Goal: Check status

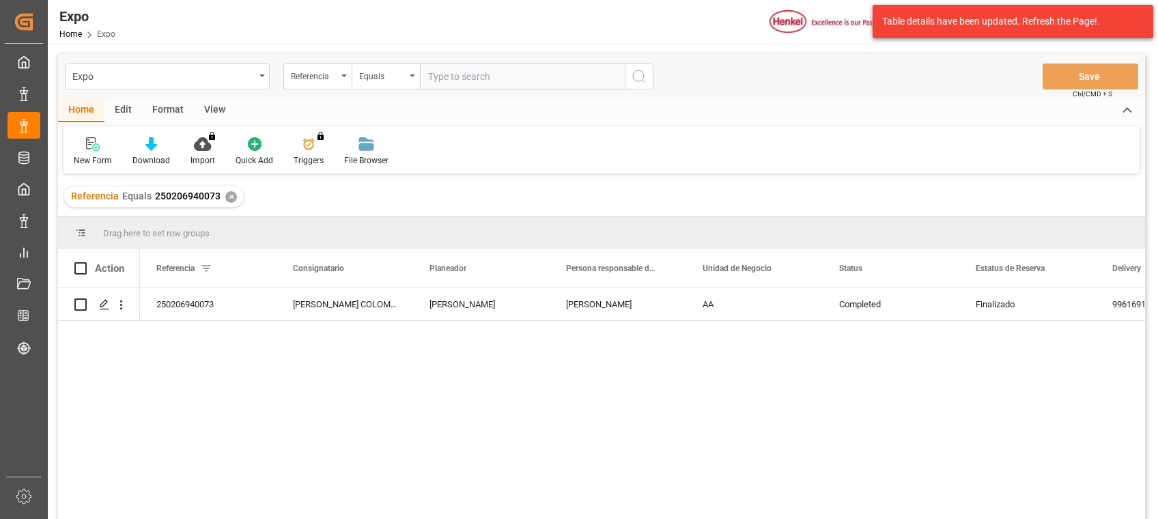
click at [229, 204] on div "Referencia Equals 250206940073 ✕" at bounding box center [154, 196] width 180 height 20
click at [228, 199] on div "✕" at bounding box center [231, 197] width 12 height 12
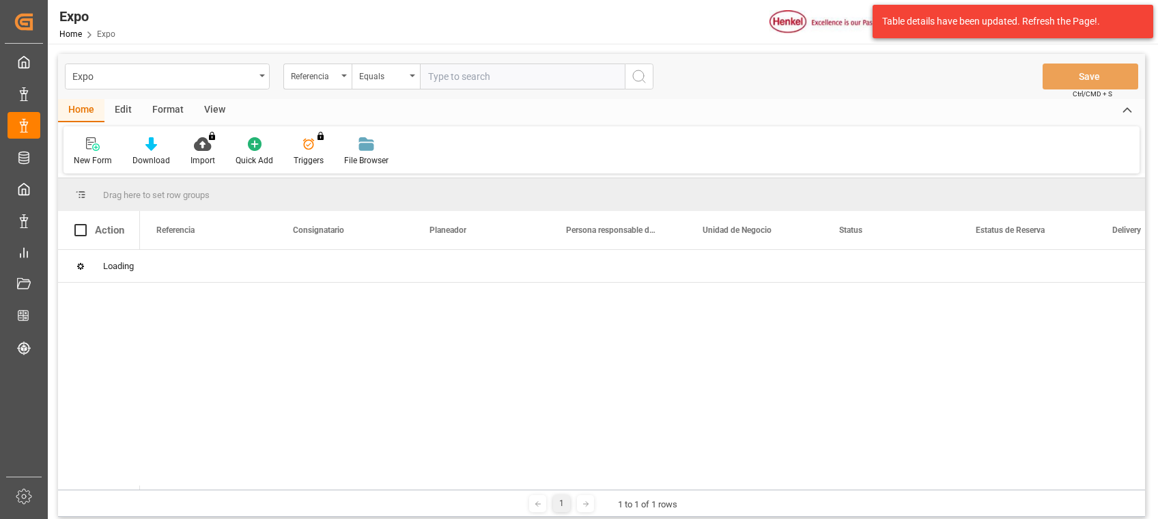
click at [481, 76] on input "text" at bounding box center [522, 77] width 205 height 26
paste input "250806940010"
type input "250806940010"
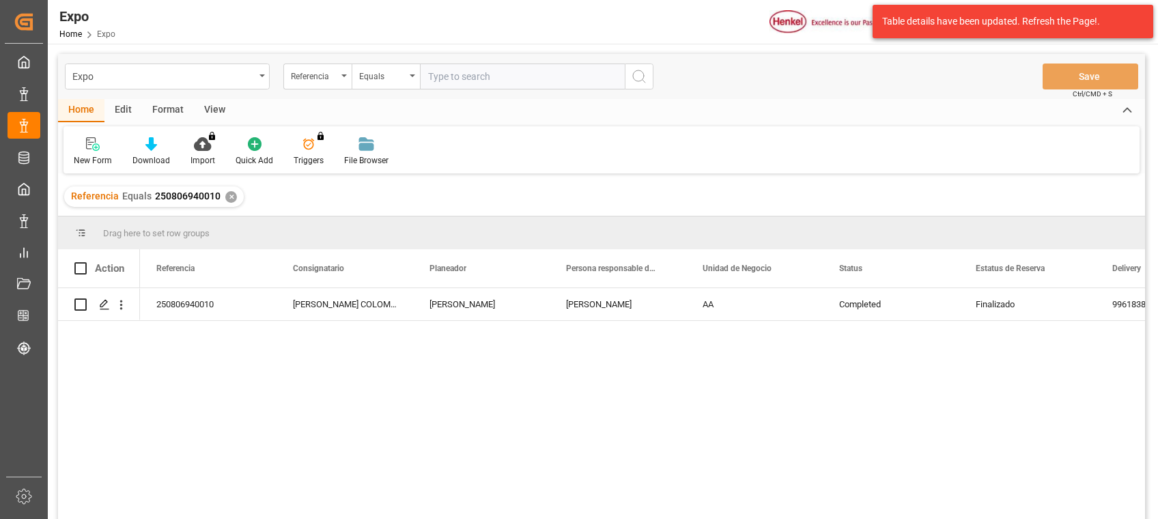
click at [727, 308] on div "AA" at bounding box center [754, 304] width 137 height 32
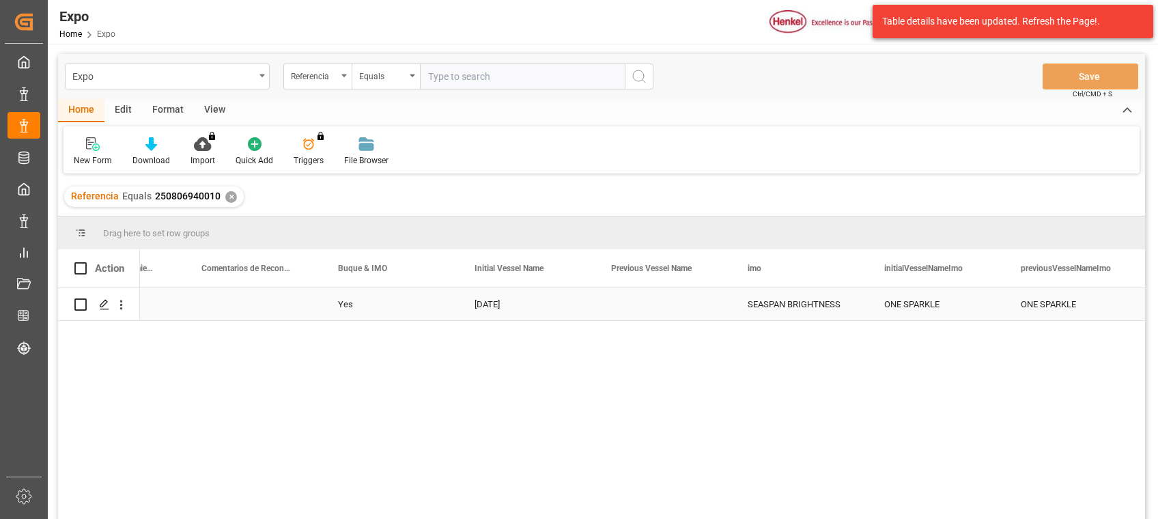
scroll to position [0, 7466]
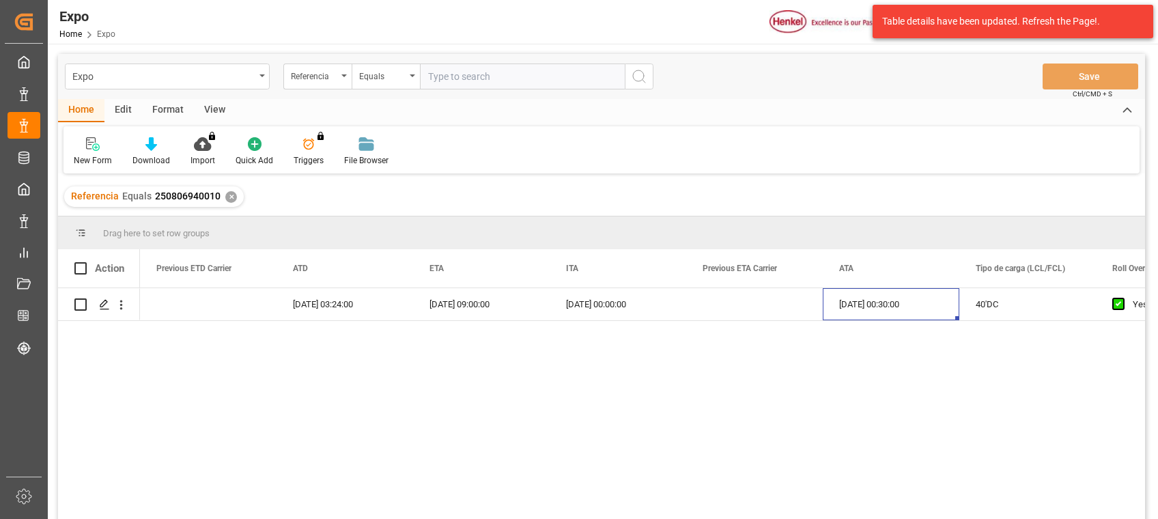
click at [222, 189] on div "Referencia Equals 250806940010 ✕" at bounding box center [154, 196] width 180 height 20
click at [225, 193] on div "✕" at bounding box center [231, 197] width 12 height 12
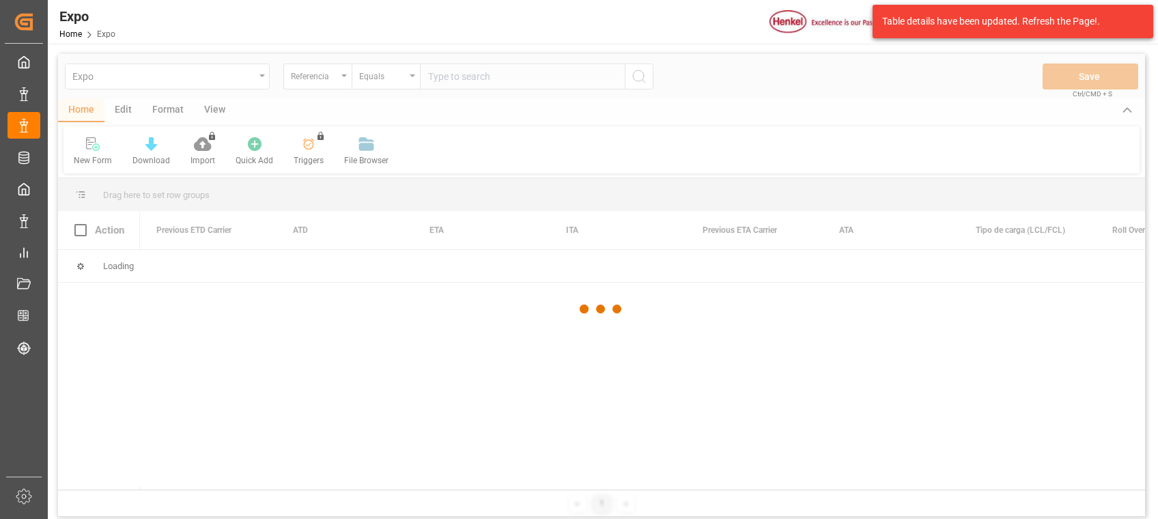
click at [445, 78] on div at bounding box center [601, 309] width 1087 height 511
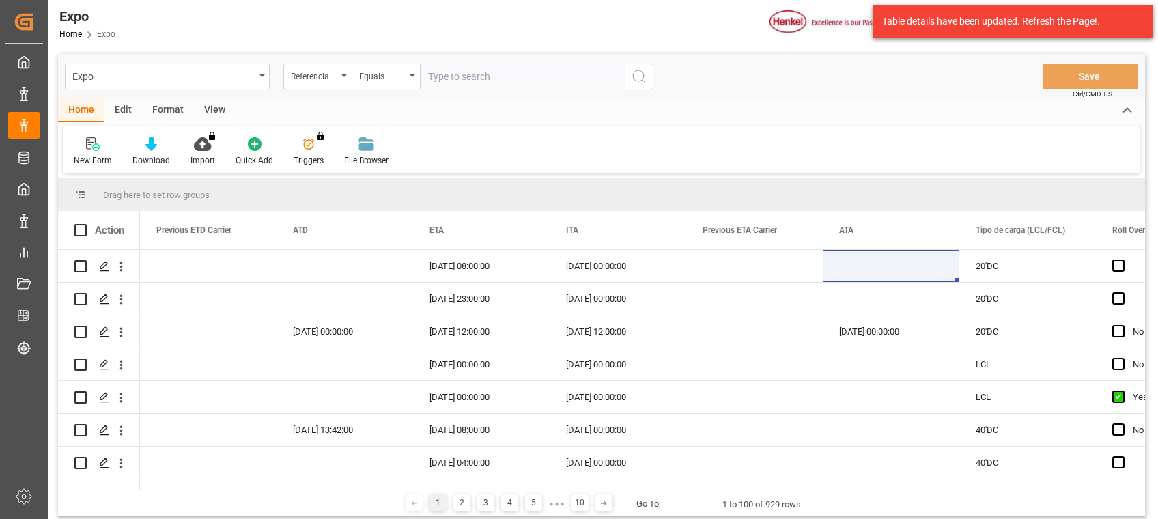
click at [445, 78] on input "text" at bounding box center [522, 77] width 205 height 26
paste input "250806940065"
type input "250806940065"
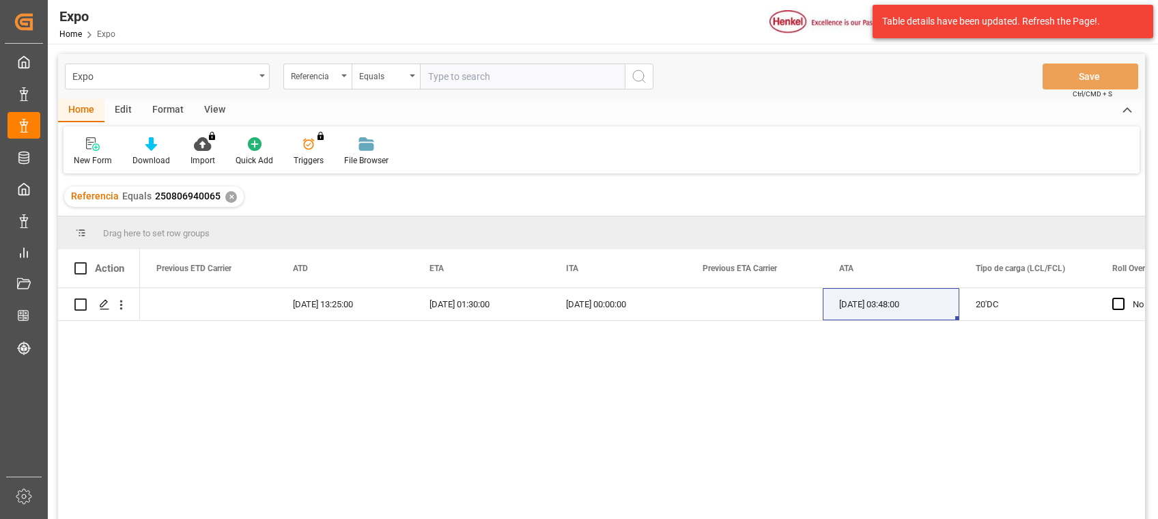
click at [229, 197] on div "✕" at bounding box center [231, 197] width 12 height 12
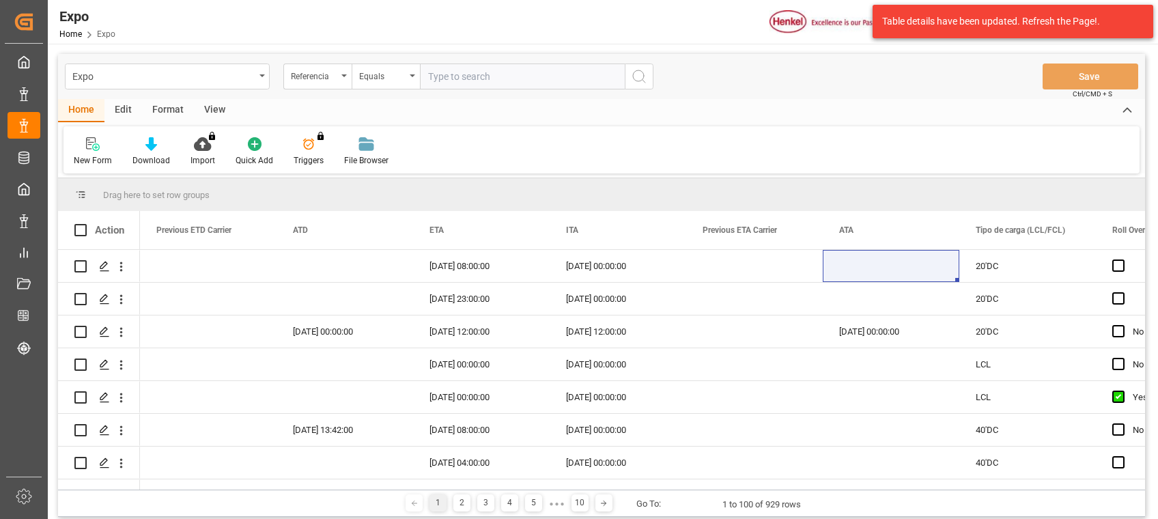
click at [492, 71] on input "text" at bounding box center [522, 77] width 205 height 26
paste input "250806940066"
type input "250806940066"
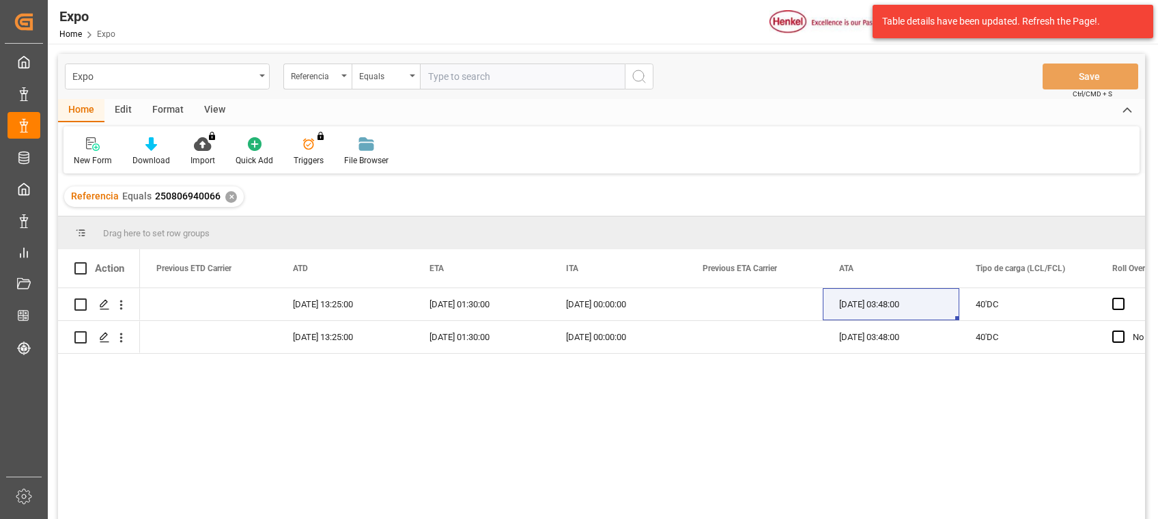
click at [227, 199] on div "✕" at bounding box center [231, 197] width 12 height 12
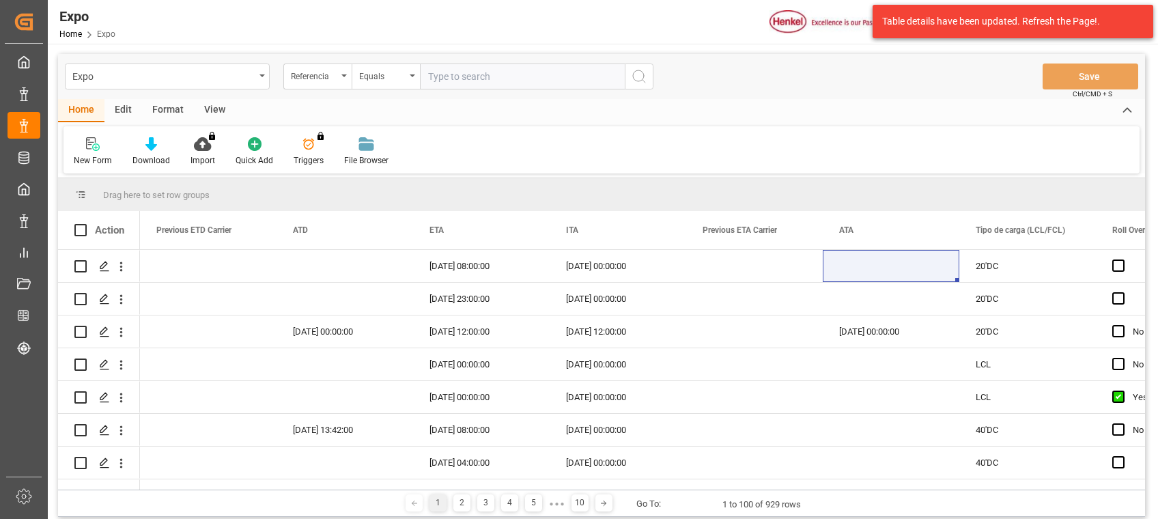
click at [471, 79] on input "text" at bounding box center [522, 77] width 205 height 26
paste input "250906940040"
type input "250906940040"
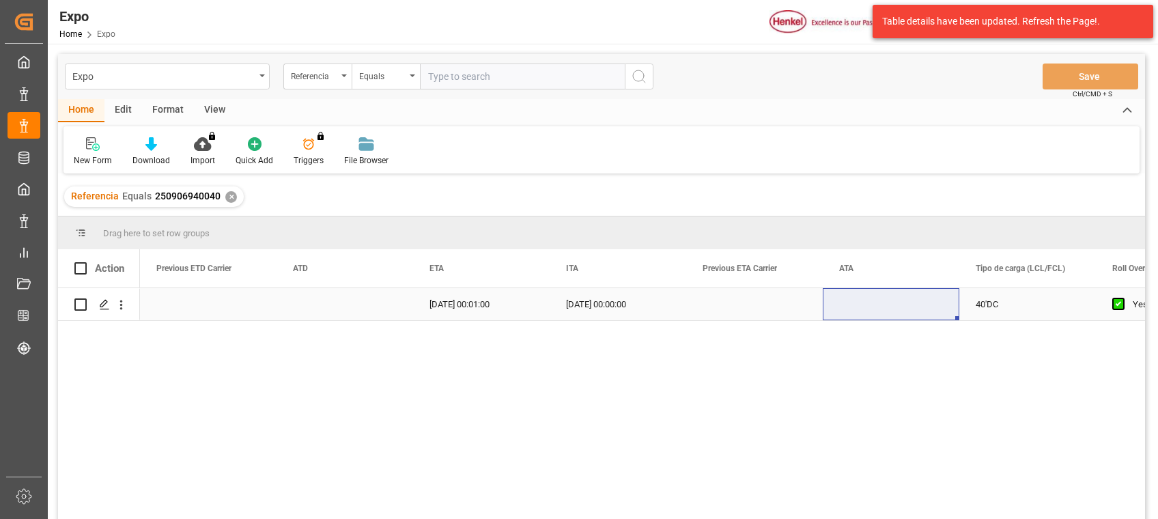
click at [476, 295] on div "[DATE] 00:01:00" at bounding box center [481, 304] width 137 height 32
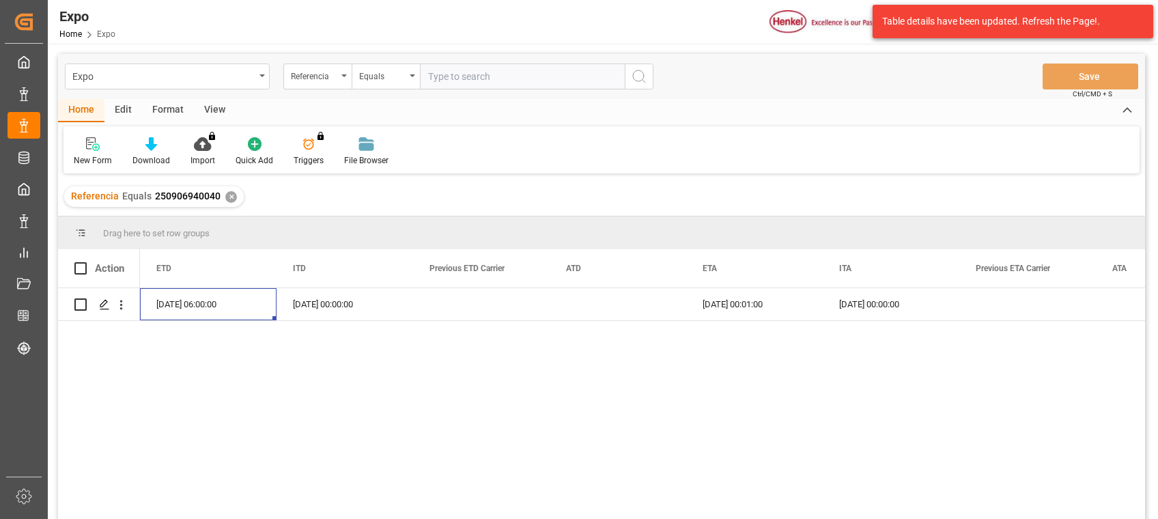
scroll to position [0, 10516]
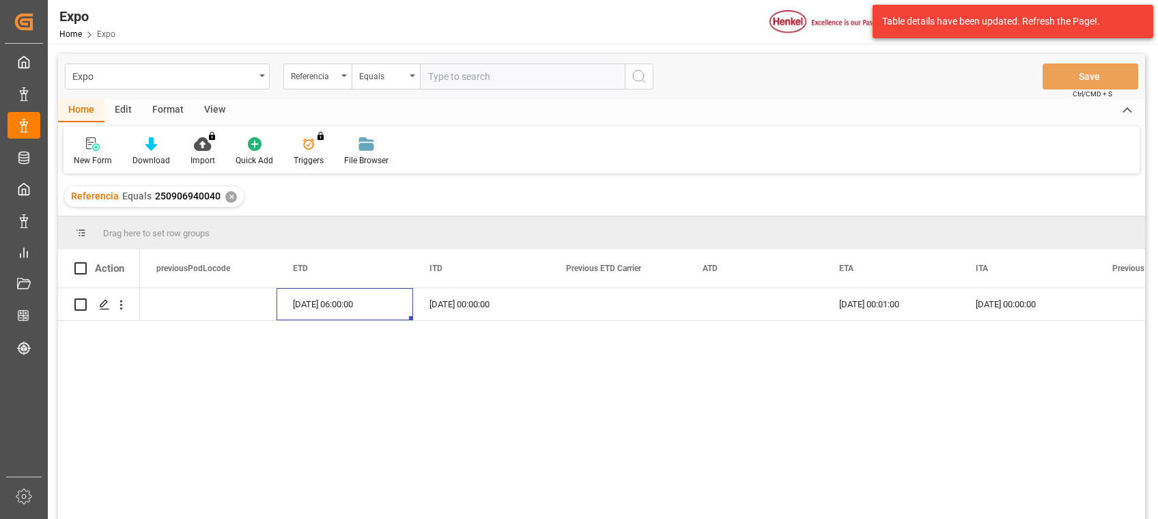
click at [229, 198] on div "✕" at bounding box center [231, 197] width 12 height 12
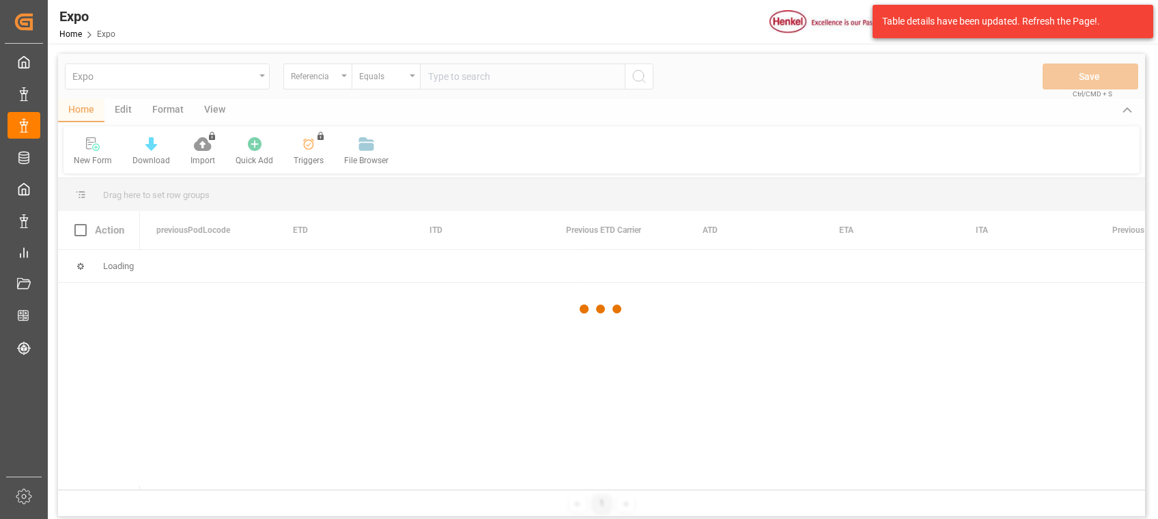
click at [491, 74] on div at bounding box center [601, 309] width 1087 height 511
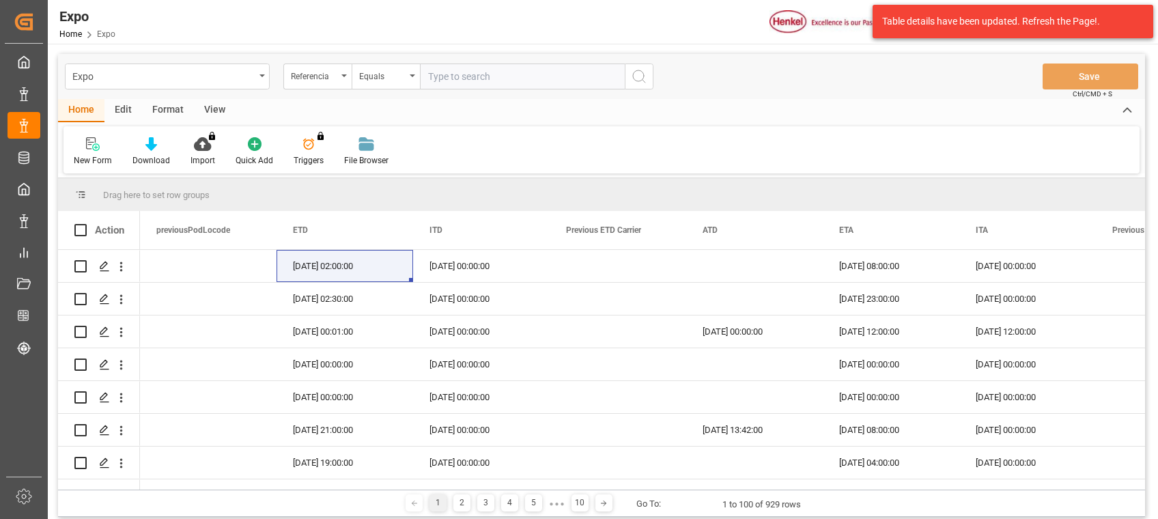
click at [491, 77] on input "text" at bounding box center [522, 77] width 205 height 26
paste input "250906940048"
type input "250906940048"
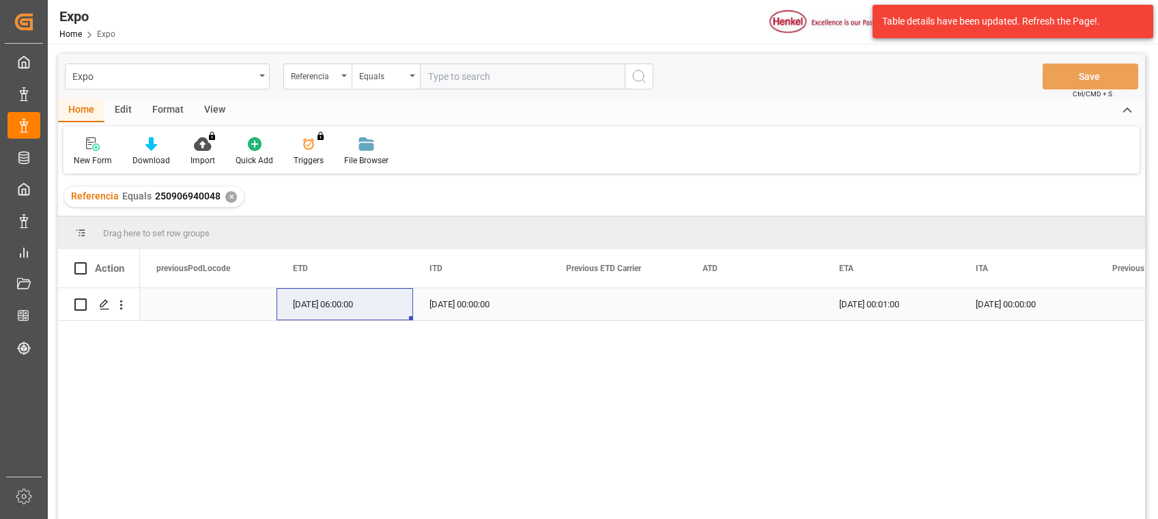
click at [313, 305] on div "[DATE] 06:00:00" at bounding box center [345, 304] width 137 height 32
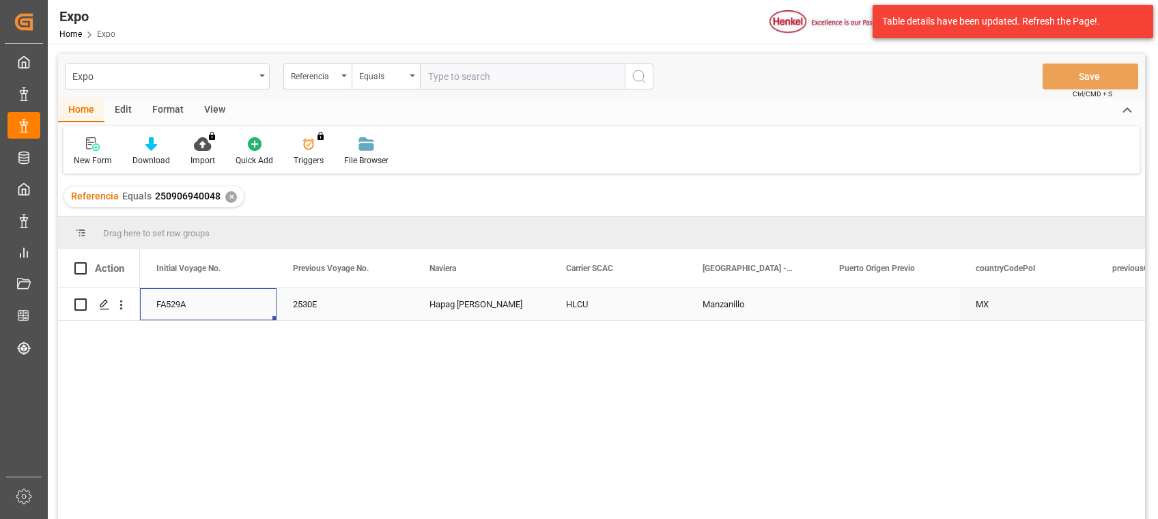
scroll to position [0, 8331]
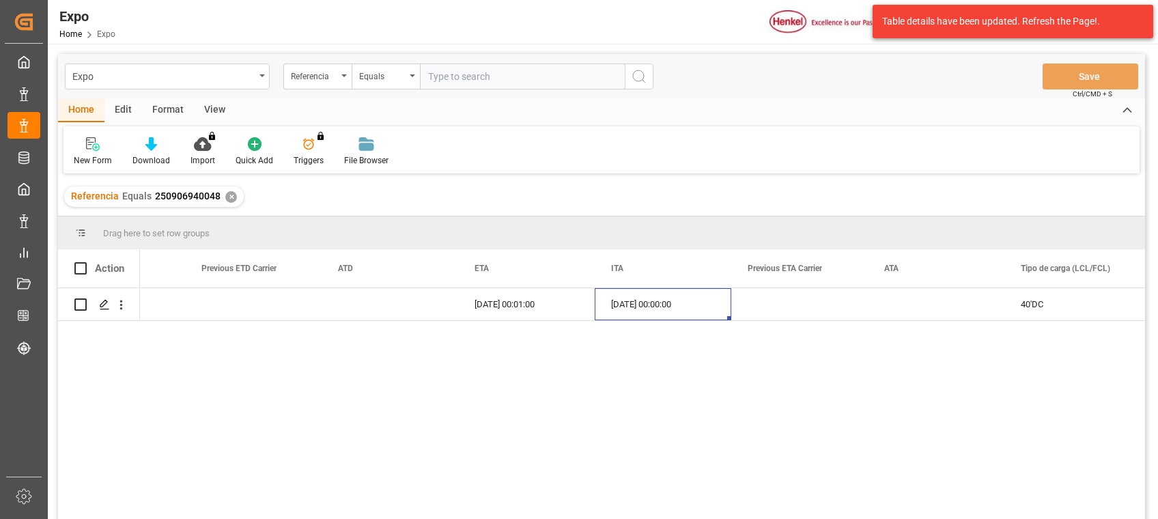
drag, startPoint x: 229, startPoint y: 199, endPoint x: 241, endPoint y: 195, distance: 12.6
click at [229, 199] on div "✕" at bounding box center [231, 197] width 12 height 12
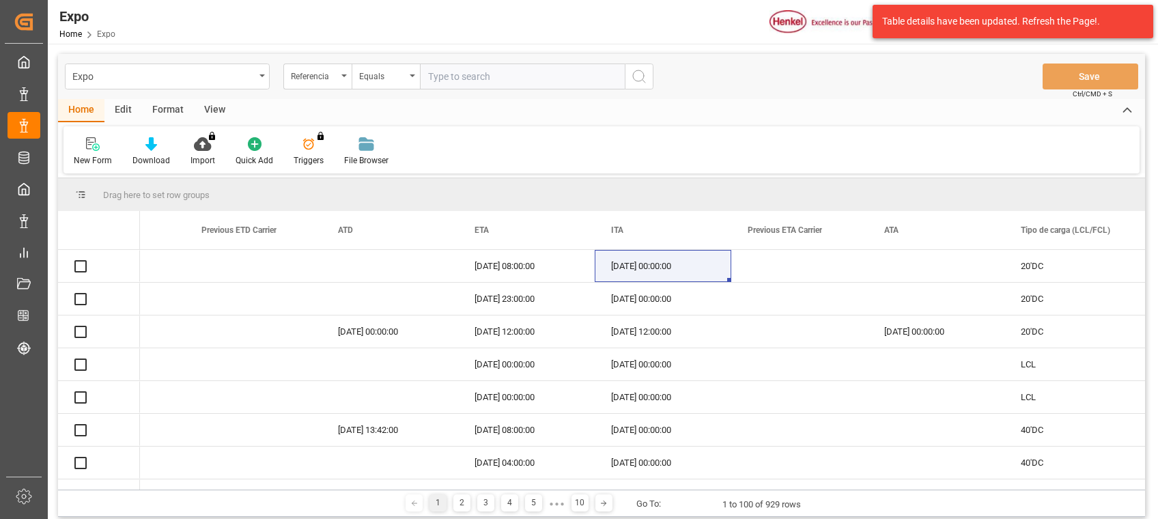
click at [498, 78] on input "text" at bounding box center [522, 77] width 205 height 26
paste input "250906960018"
type input "250906960018"
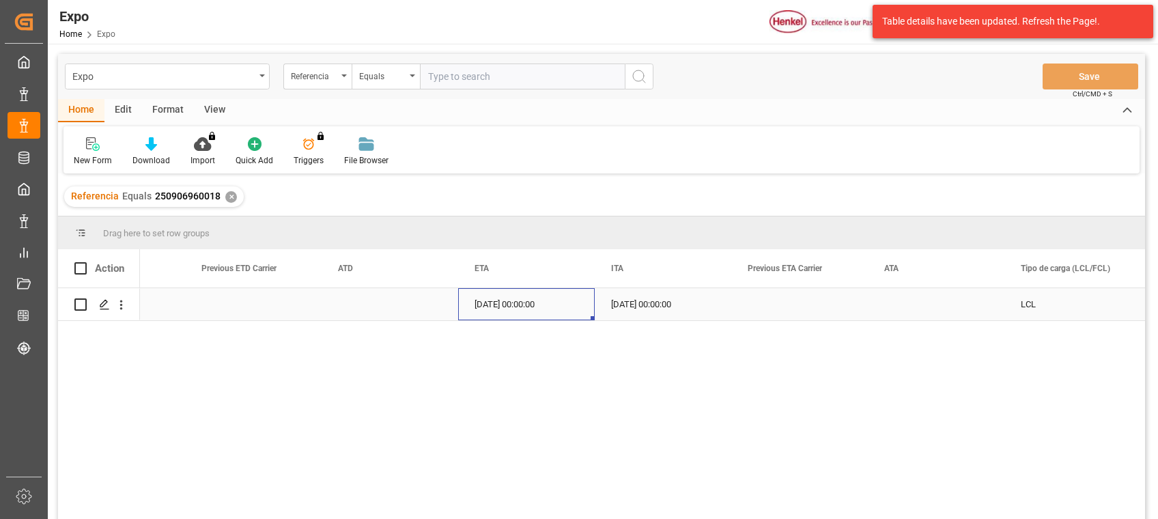
click at [475, 306] on div "[DATE] 00:00:00" at bounding box center [526, 304] width 137 height 32
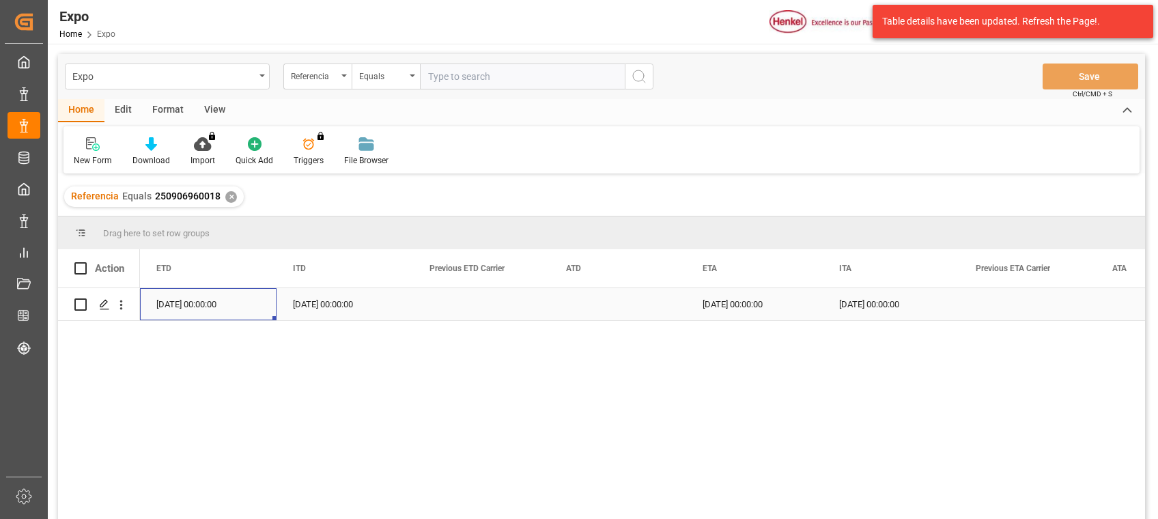
scroll to position [0, 10516]
